Goal: Information Seeking & Learning: Learn about a topic

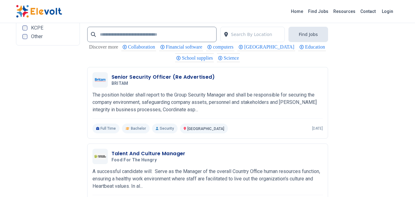
scroll to position [1291, 0]
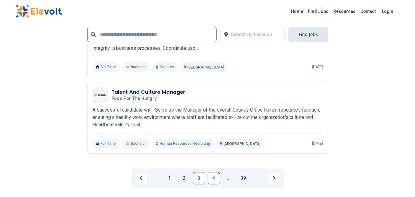
click at [215, 173] on link "4" at bounding box center [214, 178] width 12 height 12
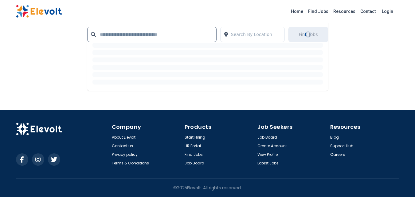
scroll to position [0, 0]
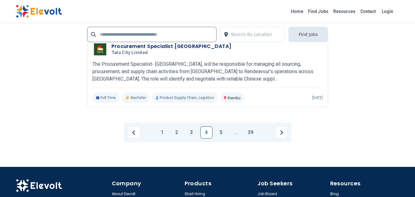
scroll to position [1383, 0]
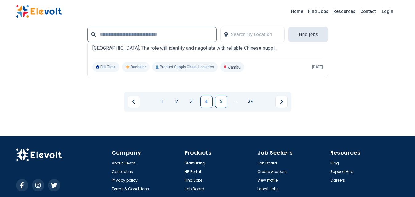
click at [226, 100] on link "5" at bounding box center [221, 102] width 12 height 12
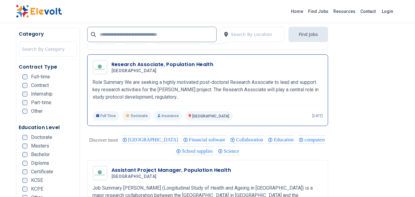
scroll to position [492, 0]
